Goal: Task Accomplishment & Management: Use online tool/utility

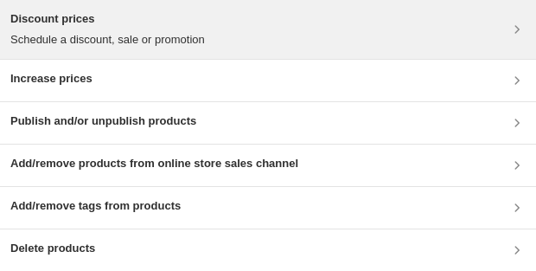
click at [143, 34] on p "Schedule a discount, sale or promotion" at bounding box center [107, 39] width 194 height 17
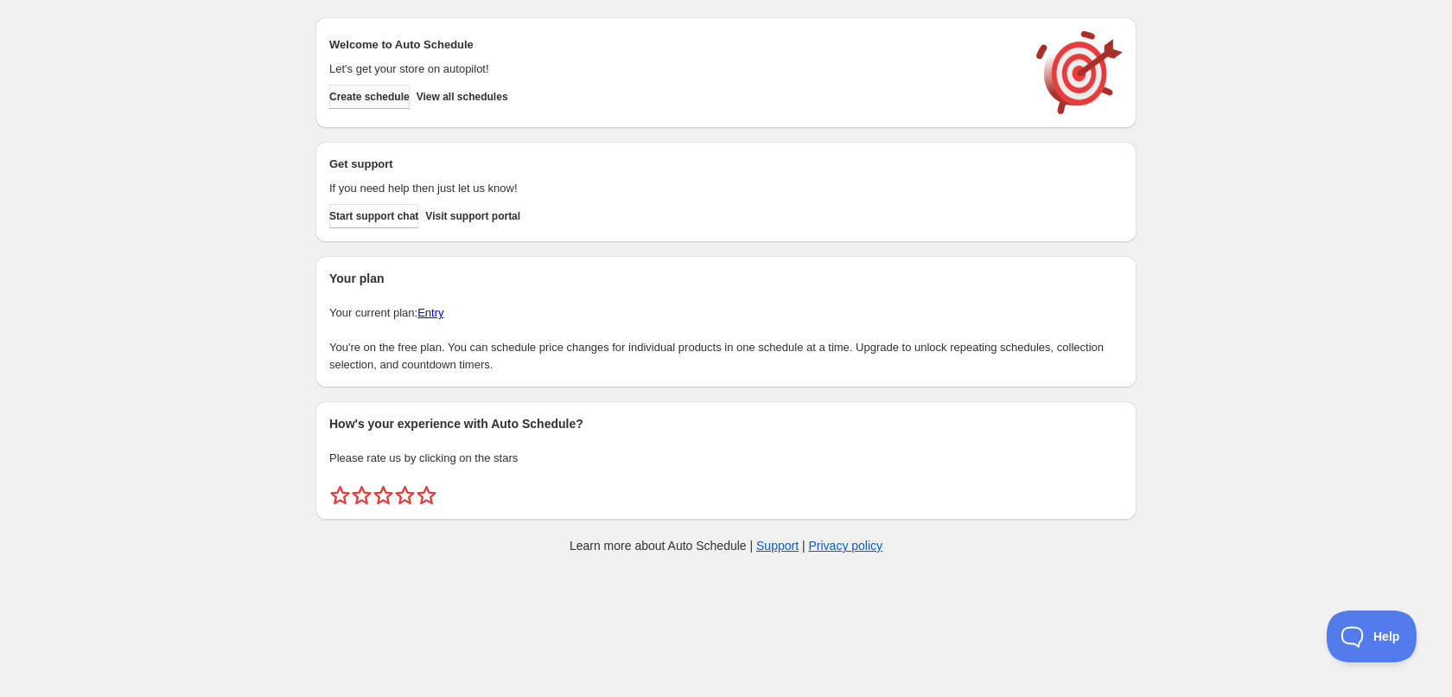
click at [390, 102] on span "Create schedule" at bounding box center [369, 97] width 80 height 14
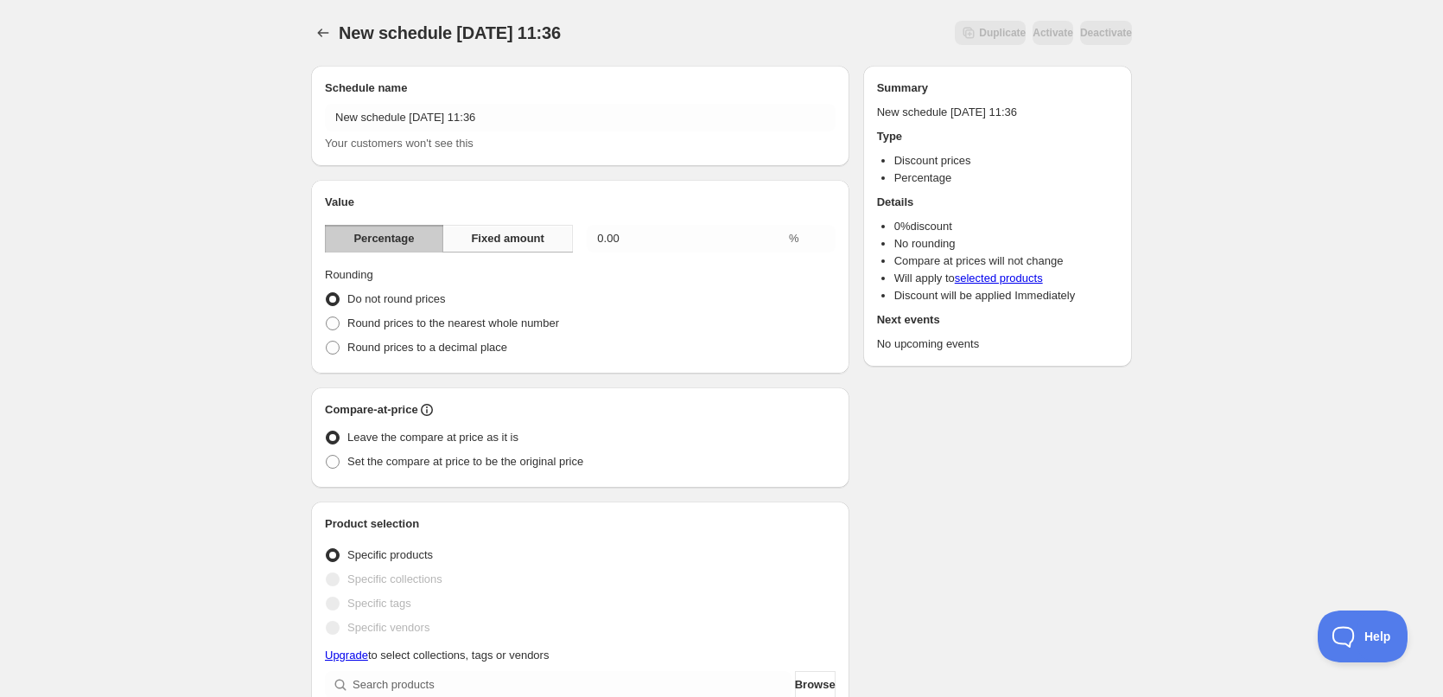
click at [526, 250] on button "Fixed amount" at bounding box center [508, 239] width 131 height 28
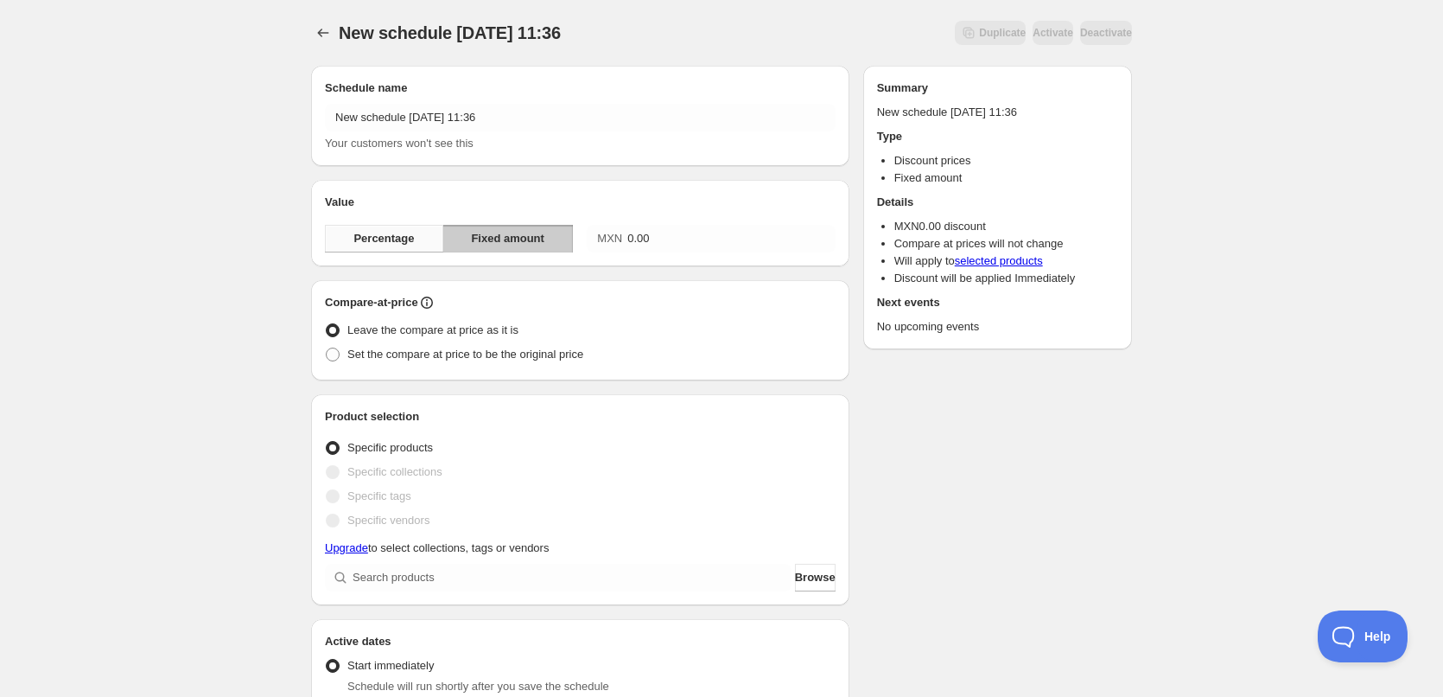
click at [415, 238] on button "Percentage" at bounding box center [384, 239] width 118 height 28
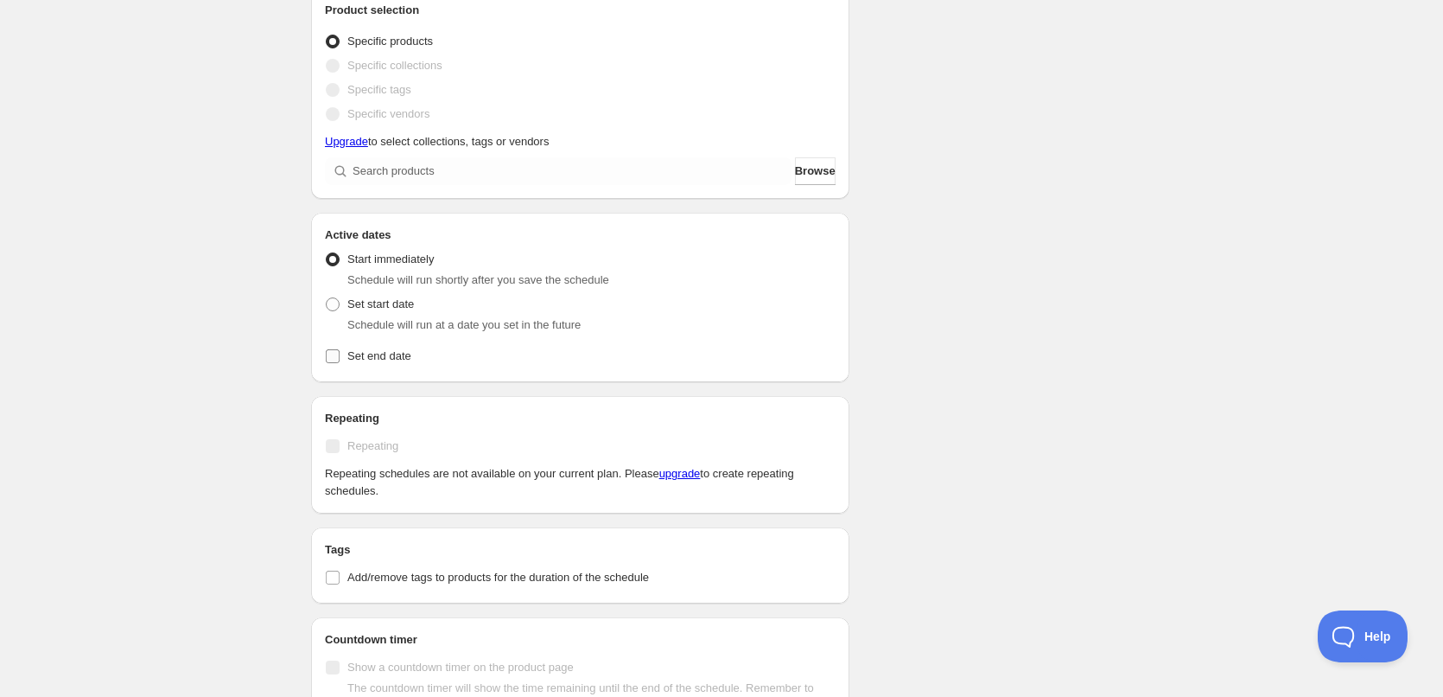
scroll to position [671, 0]
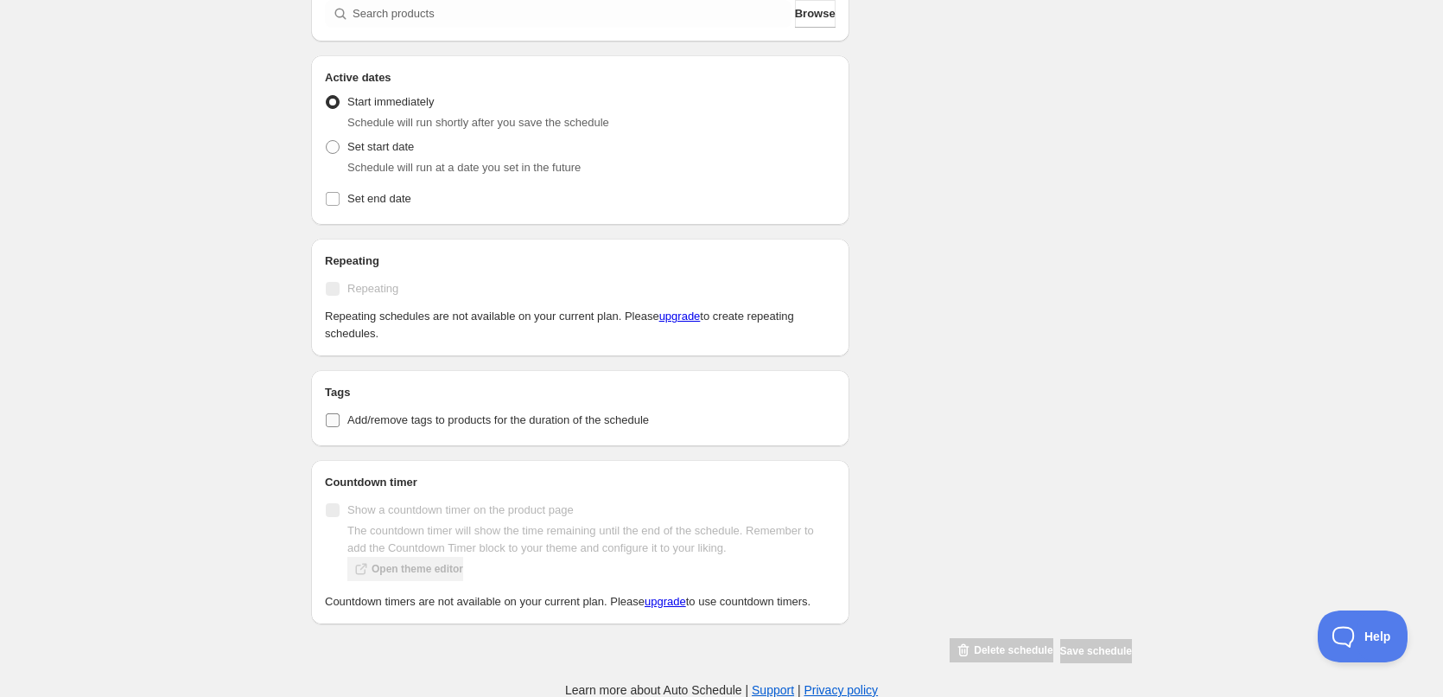
click at [538, 421] on span "Add/remove tags to products for the duration of the schedule" at bounding box center [498, 419] width 302 height 13
click at [340, 421] on input "Add/remove tags to products for the duration of the schedule" at bounding box center [333, 420] width 14 height 14
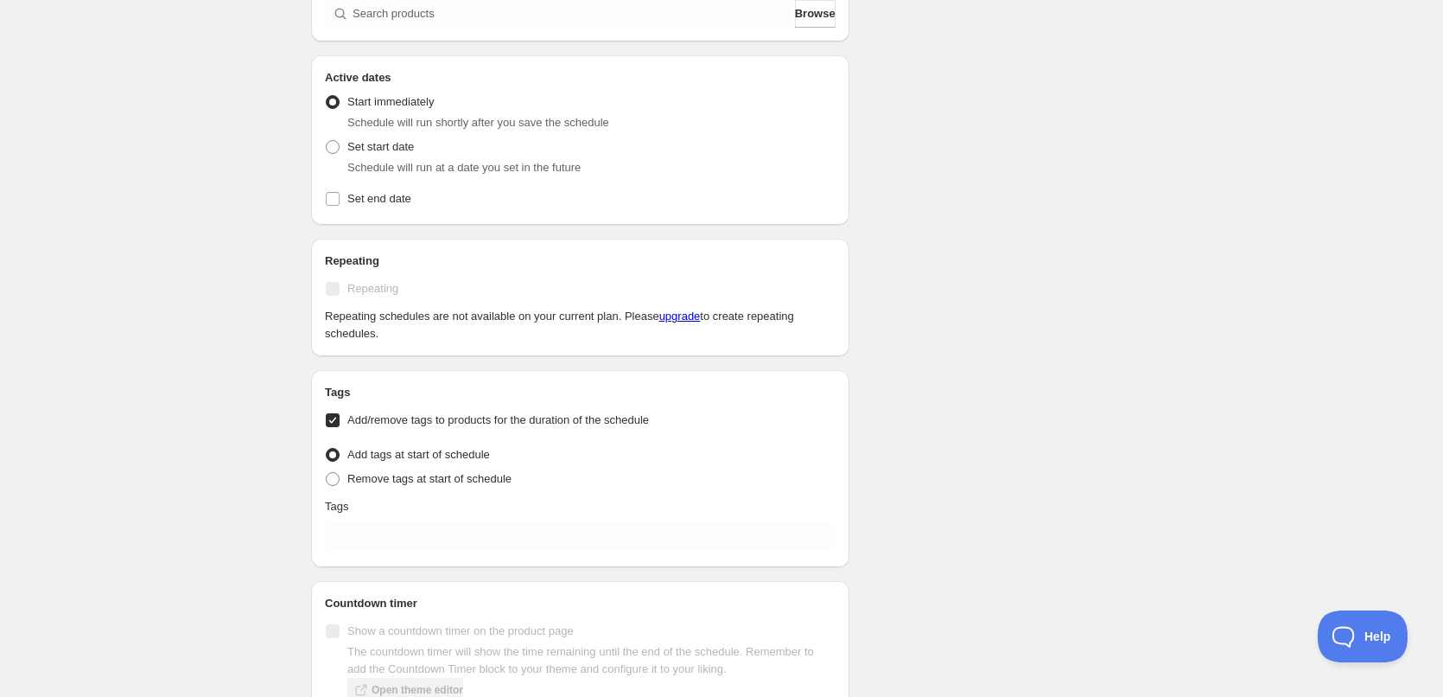
click at [539, 420] on span "Add/remove tags to products for the duration of the schedule" at bounding box center [498, 419] width 302 height 13
click at [340, 420] on input "Add/remove tags to products for the duration of the schedule" at bounding box center [333, 420] width 14 height 14
checkbox input "false"
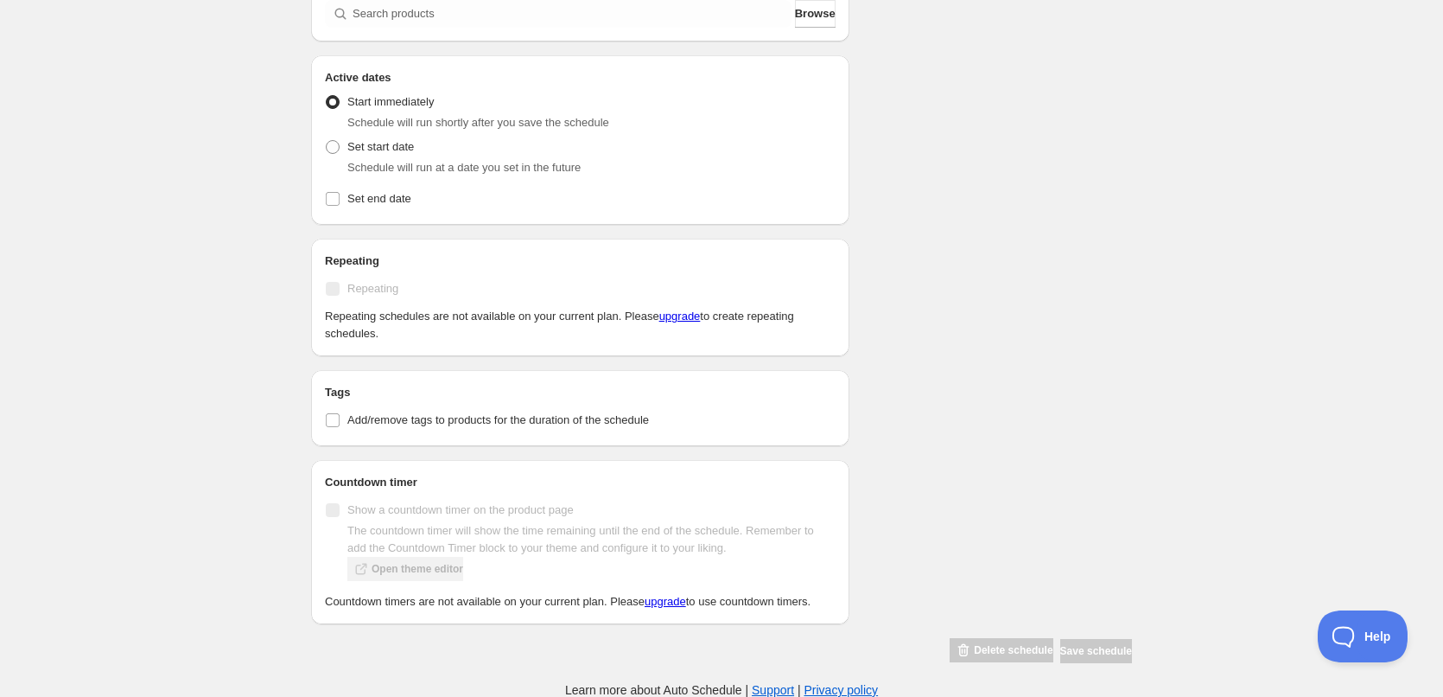
drag, startPoint x: 323, startPoint y: 602, endPoint x: 817, endPoint y: 601, distance: 493.6
click at [817, 601] on div "Countdown timer Show a countdown timer on the product page The countdown timer …" at bounding box center [580, 542] width 539 height 164
copy p "Countdown timers are not available on your current plan. Please upgrade to use …"
click at [715, 512] on div "Show a countdown timer on the product page The countdown timer will show the ti…" at bounding box center [580, 542] width 511 height 88
click at [666, 607] on link "upgrade" at bounding box center [665, 601] width 41 height 13
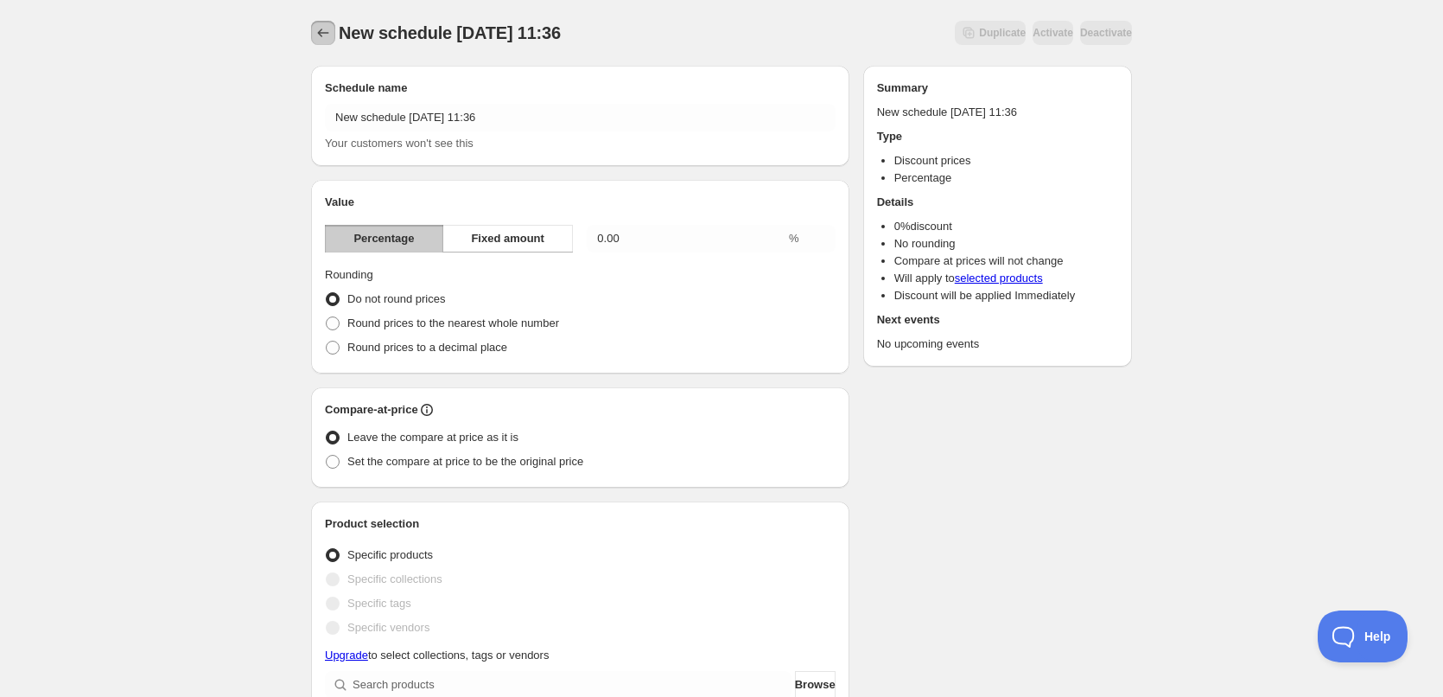
click at [332, 30] on button "Schedules" at bounding box center [323, 33] width 24 height 24
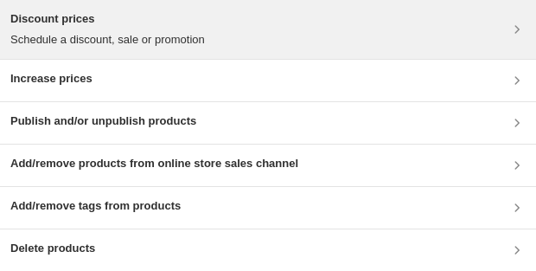
click at [260, 22] on div "Discount prices Schedule a discount, sale or promotion" at bounding box center [267, 29] width 515 height 38
